Goal: Task Accomplishment & Management: Manage account settings

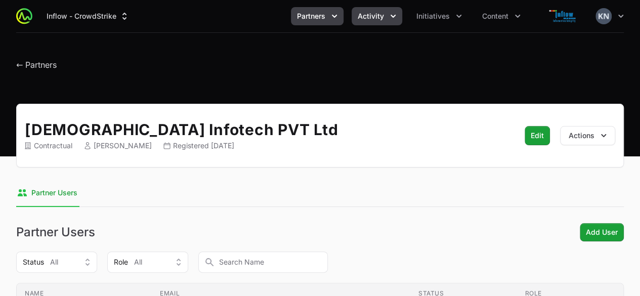
click at [384, 15] on span "Activity" at bounding box center [371, 16] width 26 height 10
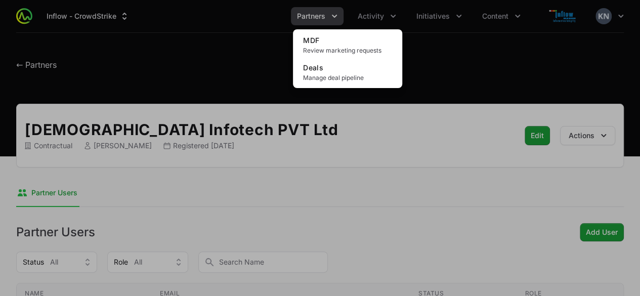
click at [338, 16] on div "Activity menu" at bounding box center [320, 148] width 640 height 296
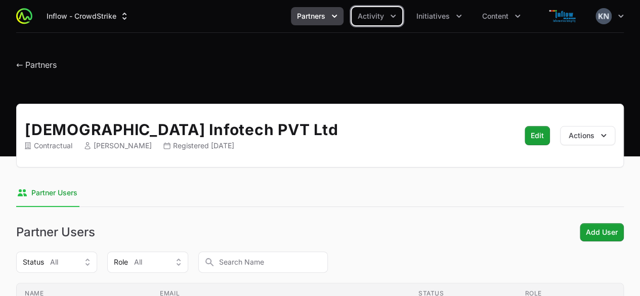
click at [338, 16] on icon "Partners menu" at bounding box center [334, 16] width 10 height 10
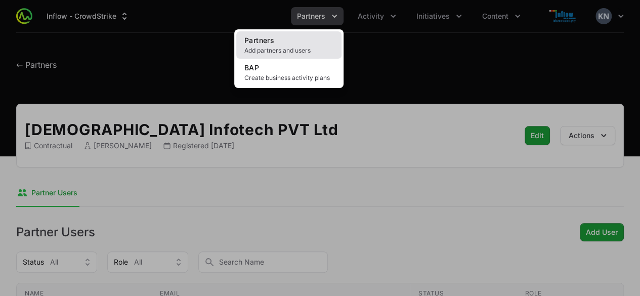
click at [299, 49] on span "Add partners and users" at bounding box center [288, 51] width 89 height 8
